Goal: Transaction & Acquisition: Register for event/course

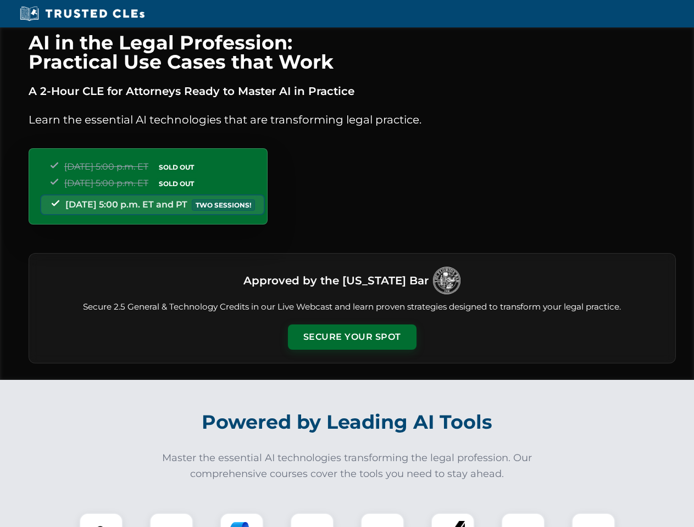
click at [351, 337] on button "Secure Your Spot" at bounding box center [352, 337] width 129 height 25
click at [101, 520] on img at bounding box center [101, 535] width 32 height 32
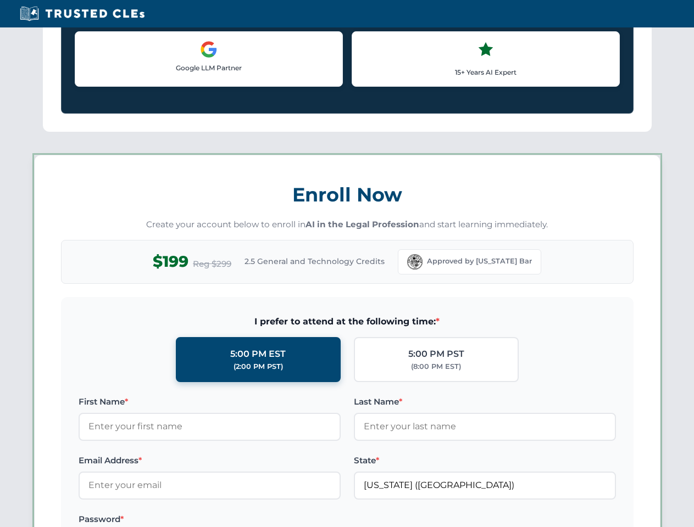
click at [312, 520] on label "Password *" at bounding box center [210, 519] width 262 height 13
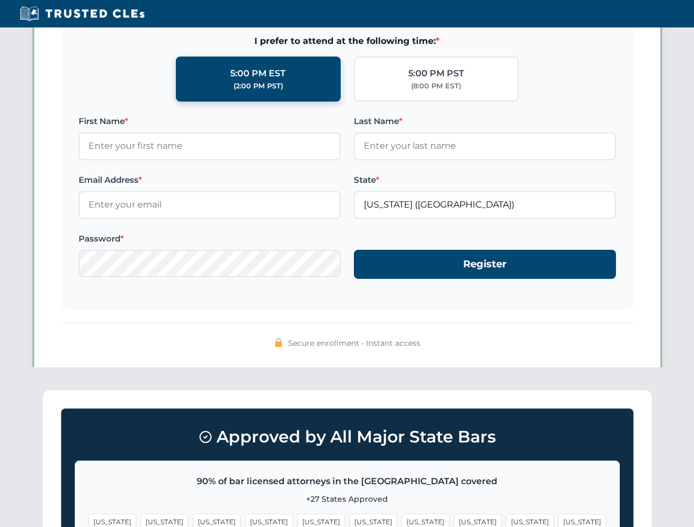
click at [453, 520] on div "Approved by All Major State Bars 90% of bar licensed attorneys in the [GEOGRAPH…" at bounding box center [347, 503] width 608 height 226
